Goal: Task Accomplishment & Management: Manage account settings

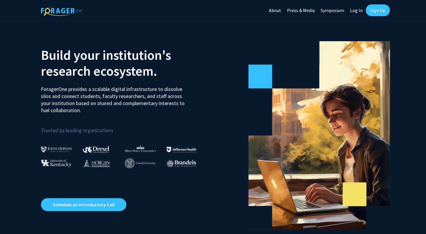
scroll to position [3, 0]
click at [356, 11] on link "Log In" at bounding box center [356, 10] width 19 height 21
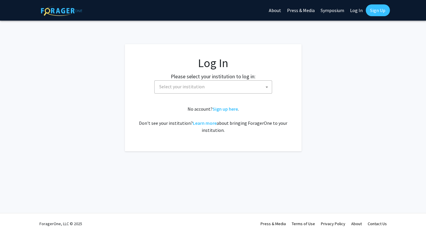
click at [267, 89] on span at bounding box center [267, 87] width 6 height 13
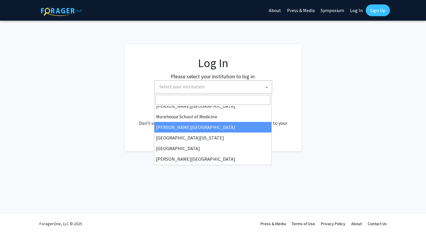
scroll to position [206, 0]
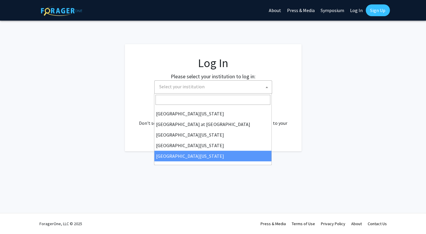
select select "33"
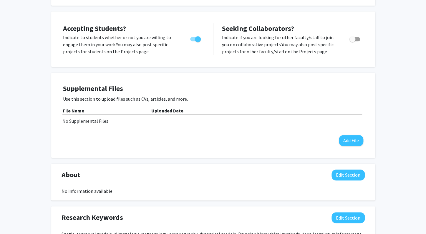
scroll to position [110, 0]
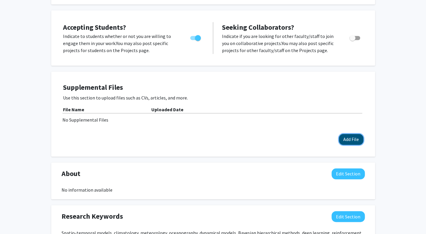
click at [352, 139] on button "Add File" at bounding box center [351, 139] width 24 height 11
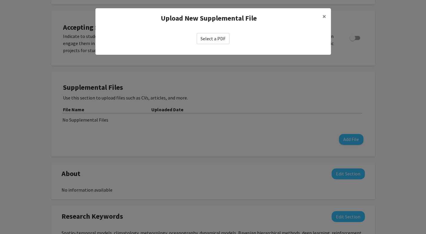
click at [218, 39] on label "Select a PDF" at bounding box center [213, 38] width 33 height 11
click at [0, 0] on input "Select a PDF" at bounding box center [0, 0] width 0 height 0
click at [216, 37] on label "Select a PDF" at bounding box center [213, 38] width 33 height 11
click at [0, 0] on input "Select a PDF" at bounding box center [0, 0] width 0 height 0
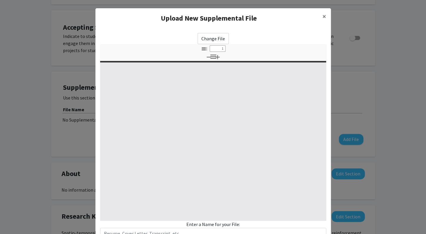
select select "custom"
type input "0"
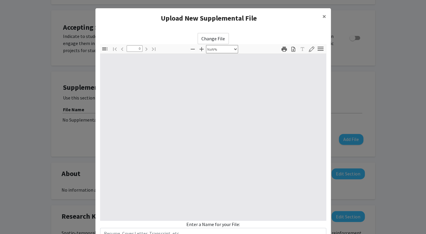
select select "auto"
type input "1"
select select "auto"
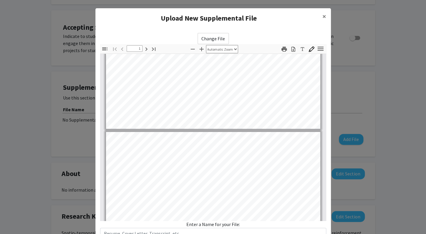
type input "2"
drag, startPoint x: 277, startPoint y: 12, endPoint x: 277, endPoint y: -20, distance: 31.8
click at [277, 0] on modal-container "Upload New Supplemental File × Change File Thumbnails Document Outline Attachme…" at bounding box center [213, 117] width 426 height 234
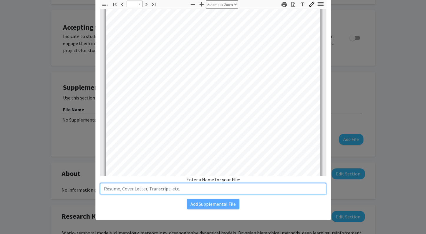
click at [201, 190] on input "text" at bounding box center [213, 188] width 226 height 11
type input "Wikle CV July 2025"
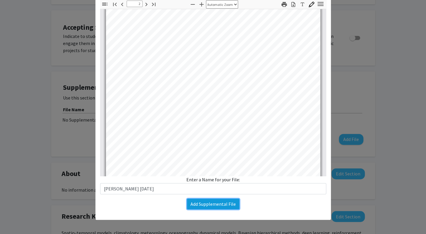
click at [220, 205] on button "Add Supplemental File" at bounding box center [213, 204] width 52 height 11
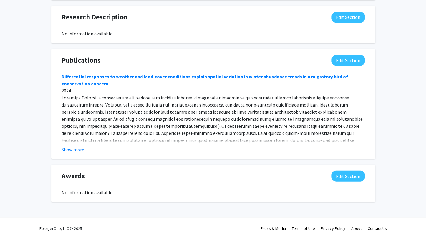
scroll to position [373, 0]
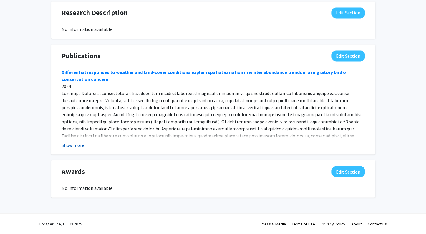
click at [77, 145] on button "Show more" at bounding box center [73, 144] width 23 height 7
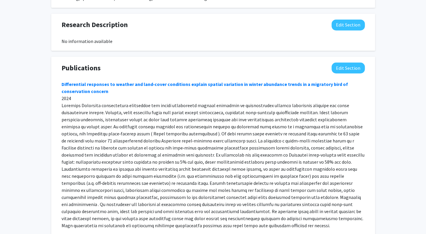
scroll to position [370, 0]
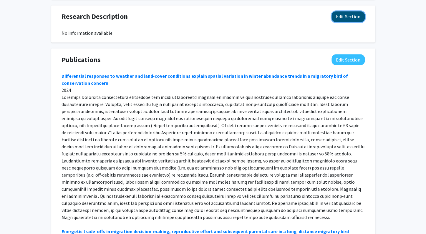
click at [348, 17] on button "Edit Section" at bounding box center [348, 16] width 33 height 11
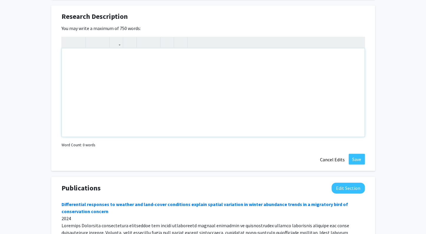
click at [115, 64] on div "Note to users with screen readers: Please deactivate our accessibility plugin f…" at bounding box center [213, 92] width 303 height 88
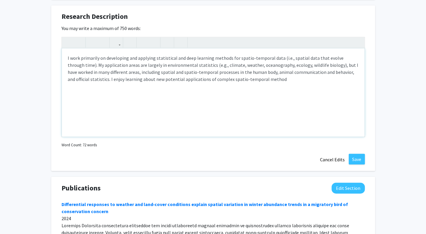
type textarea "I work primarily on developing and applying statistical and deep learning metho…"
click at [360, 159] on button "Save" at bounding box center [357, 159] width 16 height 11
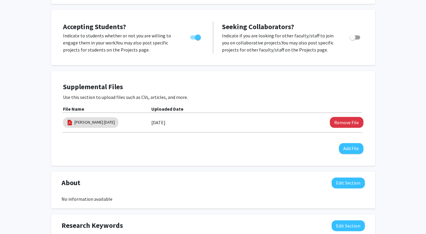
scroll to position [0, 0]
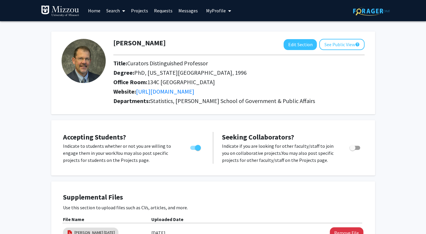
click at [218, 11] on span "My Profile" at bounding box center [216, 11] width 20 height 6
click at [214, 54] on link "Log Out" at bounding box center [236, 54] width 53 height 7
